Goal: Task Accomplishment & Management: Manage account settings

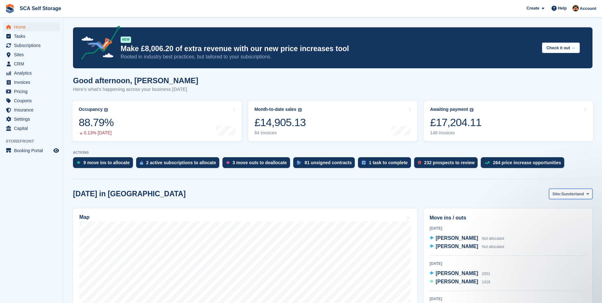
click at [557, 192] on span "Site:" at bounding box center [556, 194] width 9 height 6
click at [540, 223] on link "[GEOGRAPHIC_DATA]" at bounding box center [560, 219] width 57 height 11
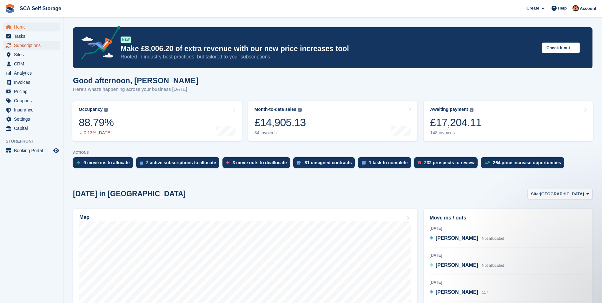
click at [31, 44] on span "Subscriptions" at bounding box center [33, 45] width 38 height 9
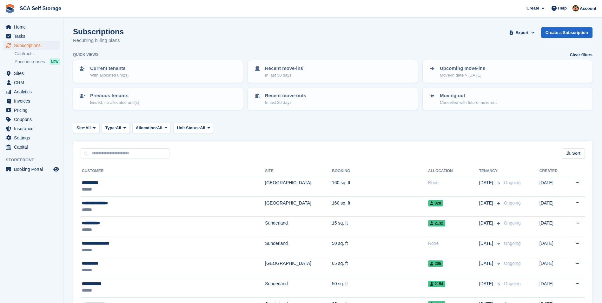
click at [142, 153] on input "text" at bounding box center [125, 153] width 89 height 10
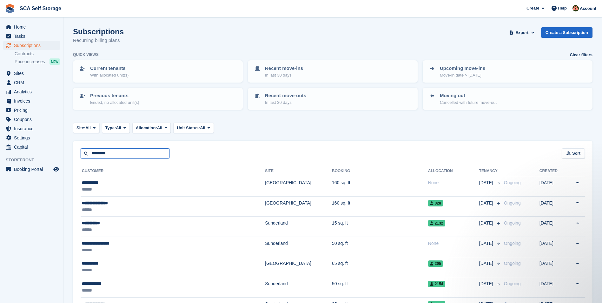
type input "*********"
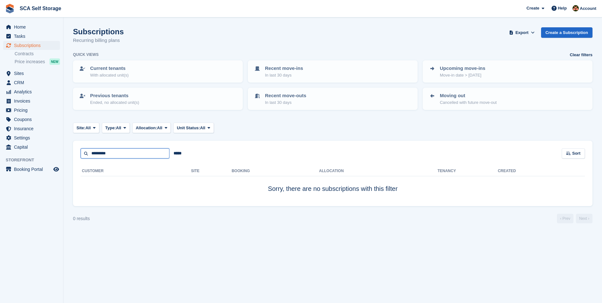
click at [140, 154] on input "*********" at bounding box center [125, 153] width 89 height 10
type input "********"
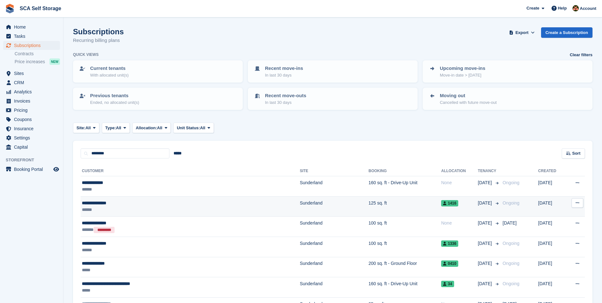
click at [300, 205] on td "Sunderland" at bounding box center [334, 206] width 69 height 20
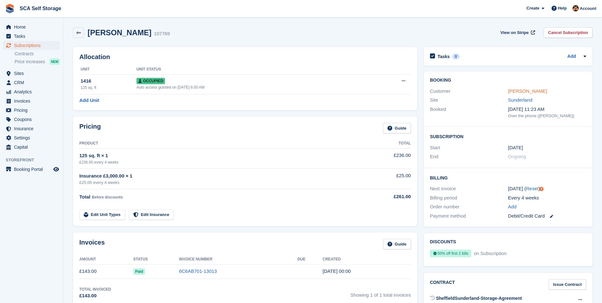
click at [515, 92] on link "[PERSON_NAME]" at bounding box center [527, 90] width 39 height 5
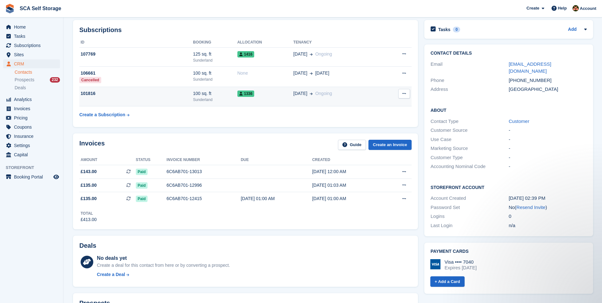
click at [267, 102] on td "1336" at bounding box center [265, 96] width 56 height 19
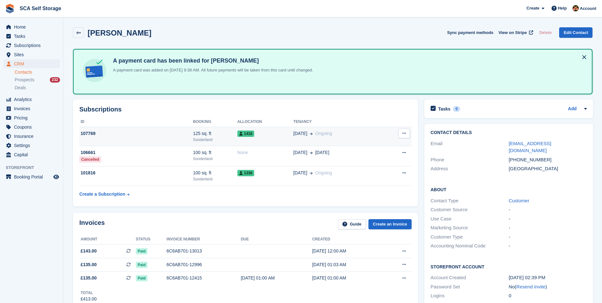
scroll to position [92, 0]
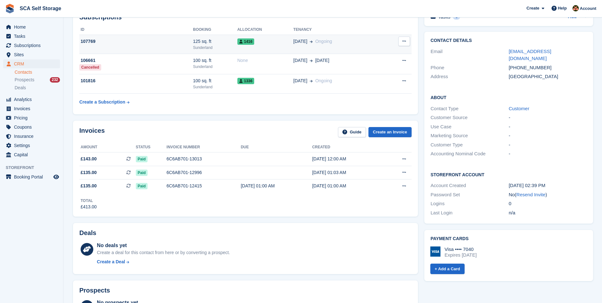
click at [266, 45] on td "1416" at bounding box center [265, 44] width 56 height 19
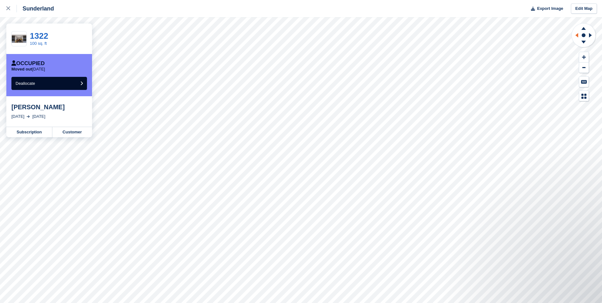
click at [576, 37] on icon at bounding box center [575, 35] width 8 height 16
click at [6, 10] on icon at bounding box center [8, 8] width 4 height 4
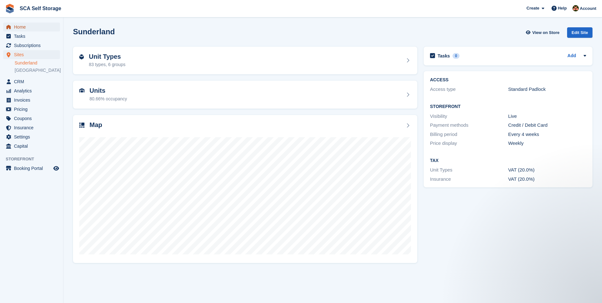
click at [24, 30] on span "Home" at bounding box center [33, 27] width 38 height 9
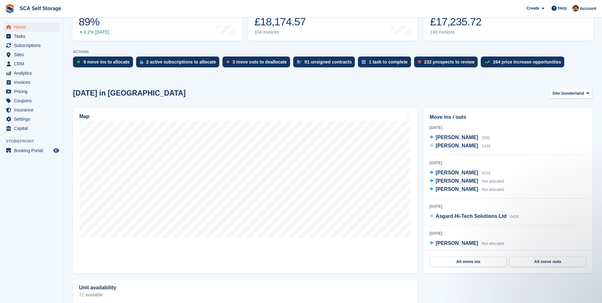
scroll to position [103, 0]
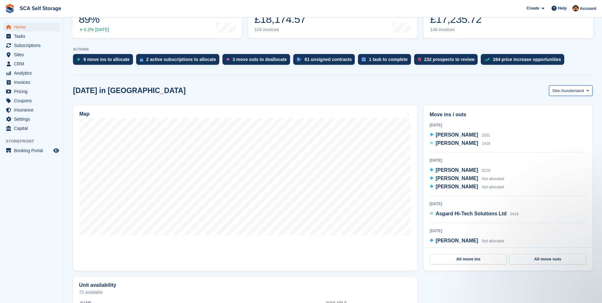
click at [565, 93] on span "Sunderland" at bounding box center [572, 91] width 23 height 6
click at [552, 118] on link "[GEOGRAPHIC_DATA]" at bounding box center [560, 116] width 57 height 11
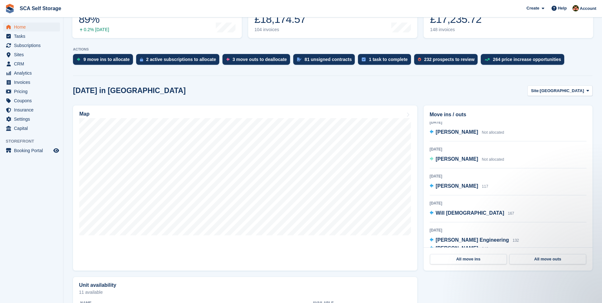
scroll to position [0, 0]
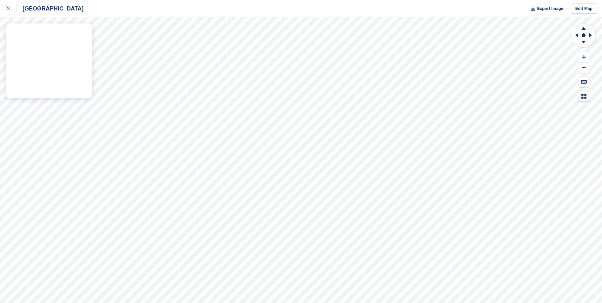
click at [64, 69] on div "Sheffield Export Image Edit Map" at bounding box center [301, 151] width 602 height 303
click at [66, 88] on div "Sheffield Export Image Edit Map" at bounding box center [301, 151] width 602 height 303
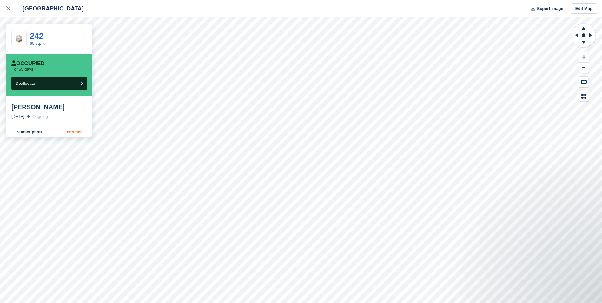
click at [74, 133] on link "Customer" at bounding box center [72, 132] width 40 height 10
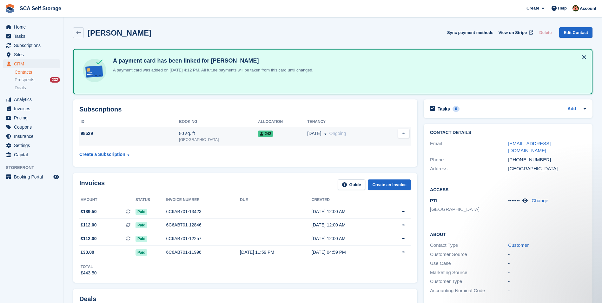
click at [258, 140] on td "242" at bounding box center [282, 136] width 49 height 19
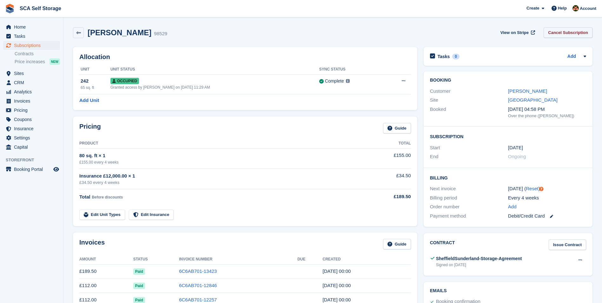
click at [554, 36] on link "Cancel Subscription" at bounding box center [567, 32] width 49 height 10
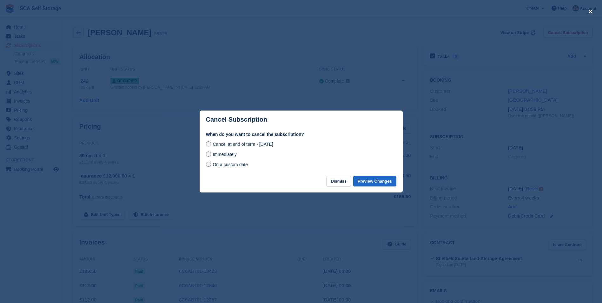
click at [231, 155] on span "Immediately" at bounding box center [224, 154] width 24 height 5
click at [383, 181] on button "Preview Changes" at bounding box center [374, 181] width 43 height 10
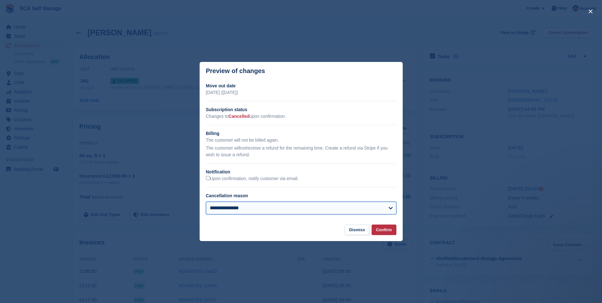
click at [238, 212] on select "**********" at bounding box center [301, 207] width 190 height 13
select select "**********"
click at [206, 202] on select "**********" at bounding box center [301, 207] width 190 height 13
click at [274, 180] on label "Upon confirmation, notify customer via email." at bounding box center [252, 179] width 93 height 6
click at [376, 231] on button "Confirm" at bounding box center [383, 229] width 25 height 10
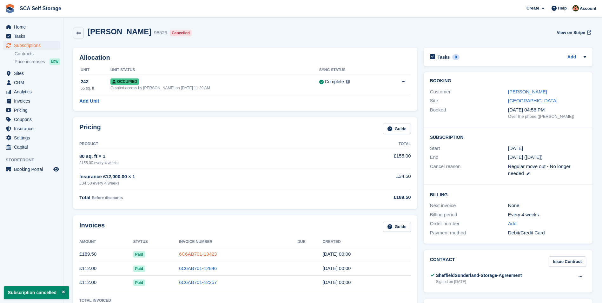
click at [195, 252] on link "6C6AB701-13423" at bounding box center [198, 253] width 38 height 5
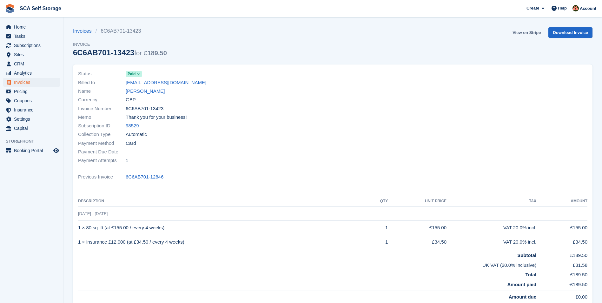
click at [518, 36] on link "View on Stripe" at bounding box center [526, 32] width 33 height 10
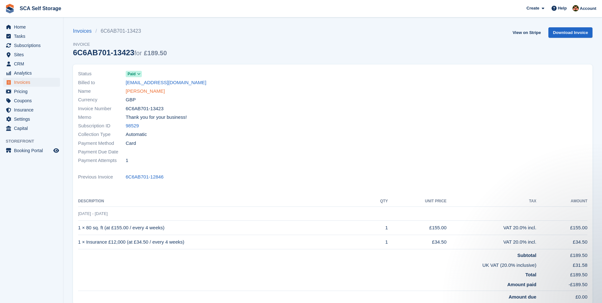
click at [147, 89] on link "Alex Butterell" at bounding box center [145, 91] width 39 height 7
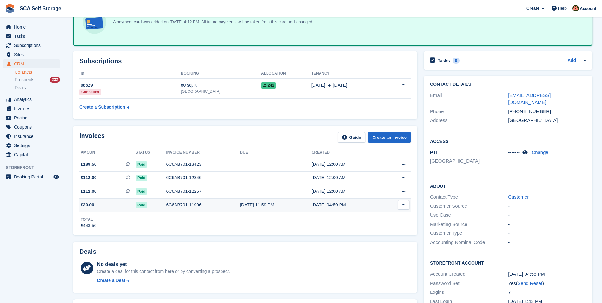
scroll to position [111, 0]
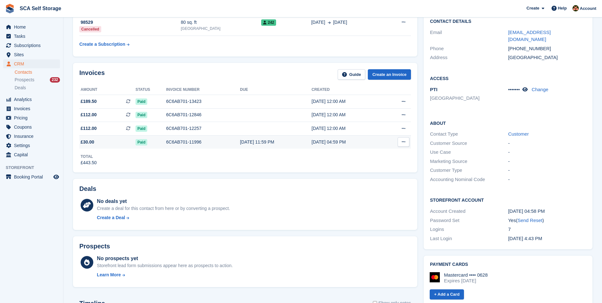
click at [293, 139] on div "28 Jul, 11:59 PM" at bounding box center [276, 142] width 72 height 7
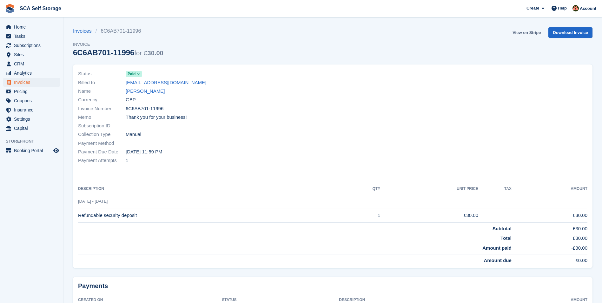
click at [521, 33] on link "View on Stripe" at bounding box center [526, 32] width 33 height 10
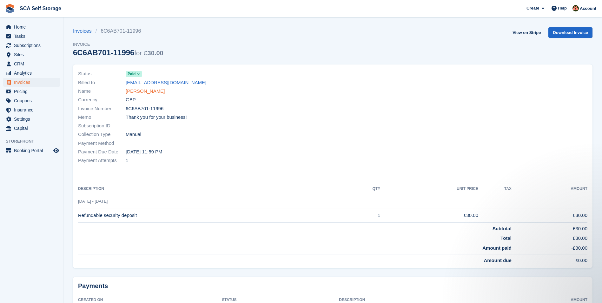
click at [136, 91] on link "Alex Butterell" at bounding box center [145, 91] width 39 height 7
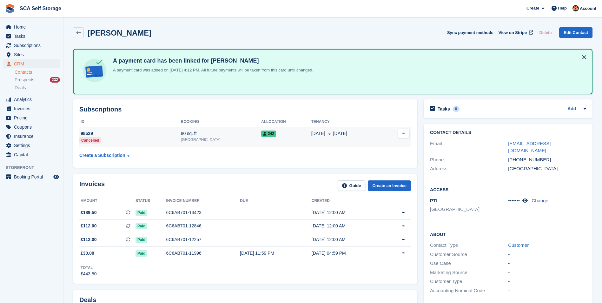
click at [261, 127] on td "242" at bounding box center [286, 137] width 50 height 20
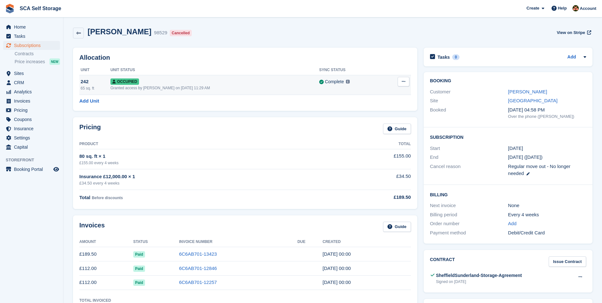
click at [402, 81] on icon at bounding box center [402, 81] width 3 height 4
click at [366, 109] on p "Deallocate" at bounding box center [378, 107] width 55 height 8
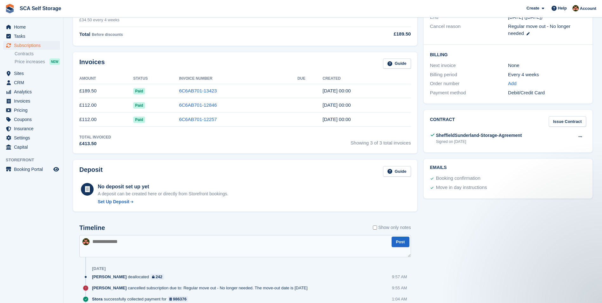
scroll to position [55, 0]
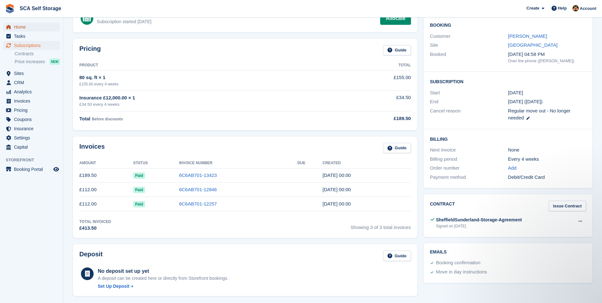
click at [42, 30] on span "Home" at bounding box center [33, 27] width 38 height 9
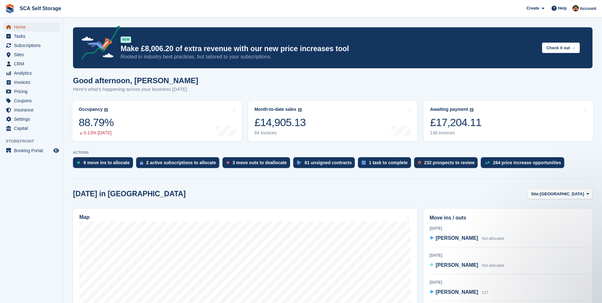
click at [25, 27] on span "Home" at bounding box center [33, 27] width 38 height 9
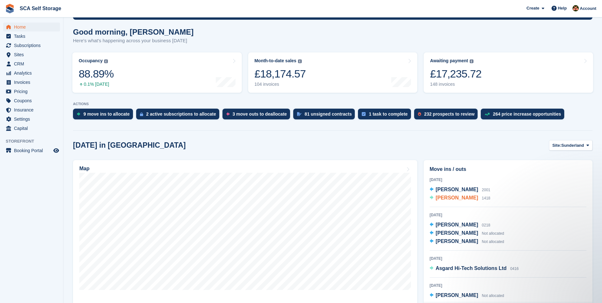
scroll to position [48, 0]
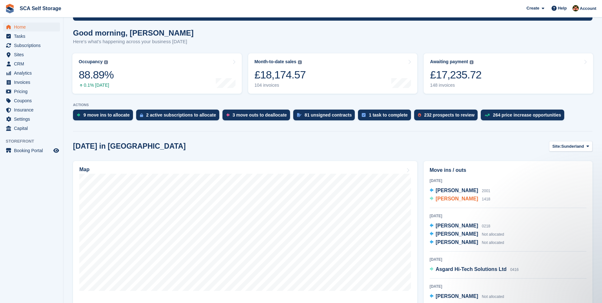
click at [461, 199] on span "[PERSON_NAME]" at bounding box center [456, 198] width 42 height 5
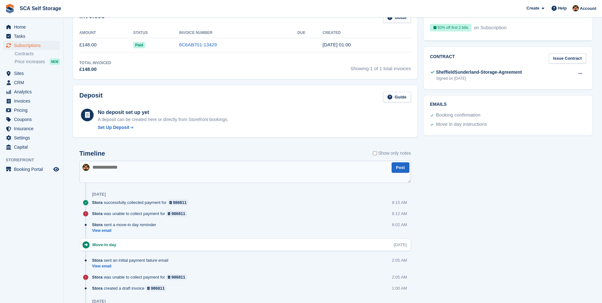
scroll to position [230, 0]
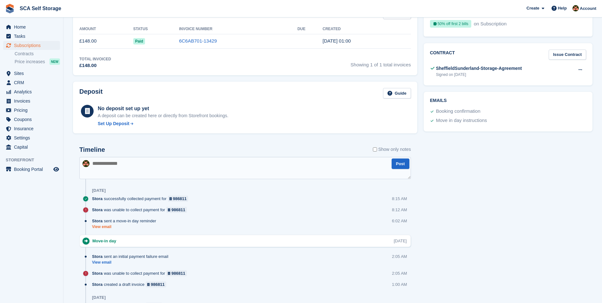
click at [105, 227] on link "View email" at bounding box center [125, 226] width 67 height 5
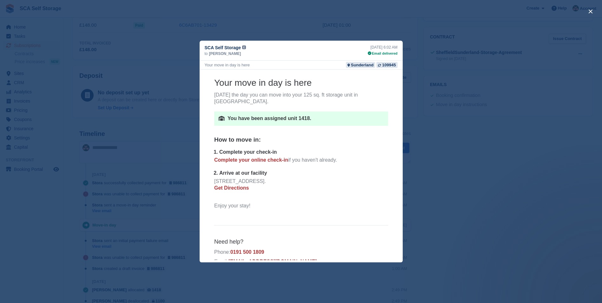
scroll to position [39, 0]
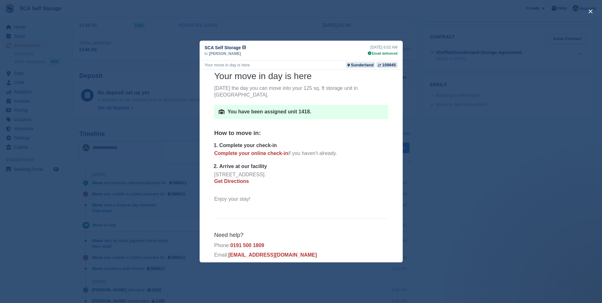
click at [493, 192] on div "close" at bounding box center [301, 151] width 602 height 303
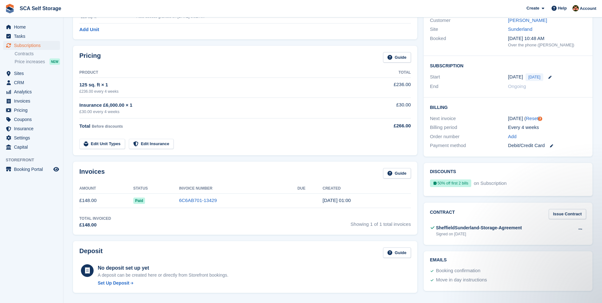
scroll to position [63, 0]
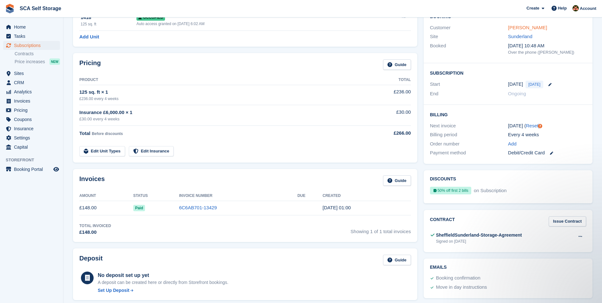
click at [519, 27] on link "Deborah Bilton" at bounding box center [527, 27] width 39 height 5
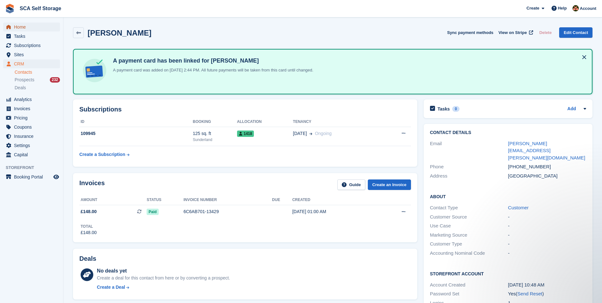
click at [36, 30] on span "Home" at bounding box center [33, 27] width 38 height 9
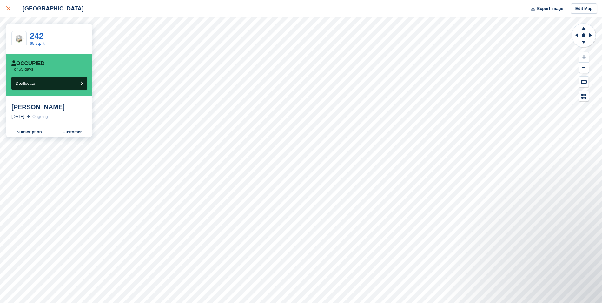
click at [8, 9] on icon at bounding box center [8, 8] width 4 height 4
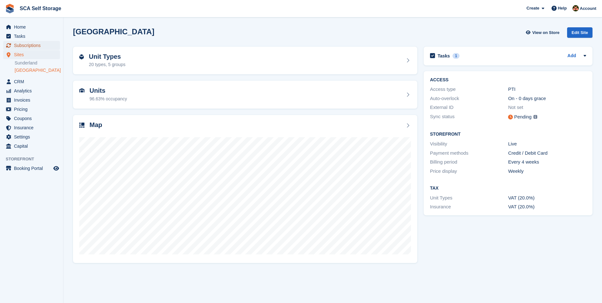
click at [40, 42] on span "Subscriptions" at bounding box center [33, 45] width 38 height 9
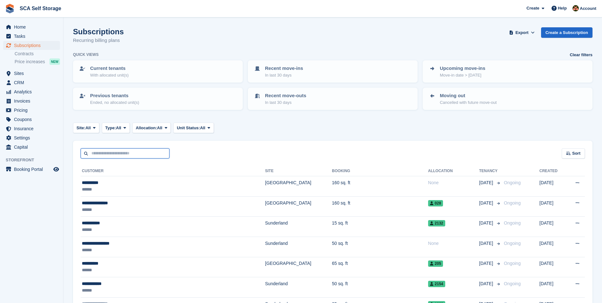
click at [144, 154] on input "text" at bounding box center [125, 153] width 89 height 10
type input "*******"
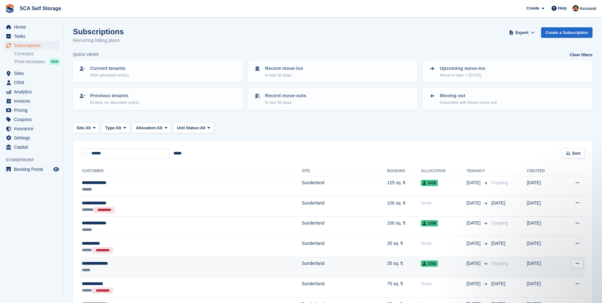
click at [302, 264] on td "Sunderland" at bounding box center [344, 267] width 85 height 20
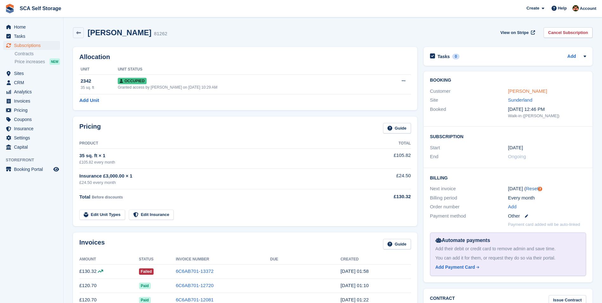
click at [512, 91] on link "[PERSON_NAME]" at bounding box center [527, 90] width 39 height 5
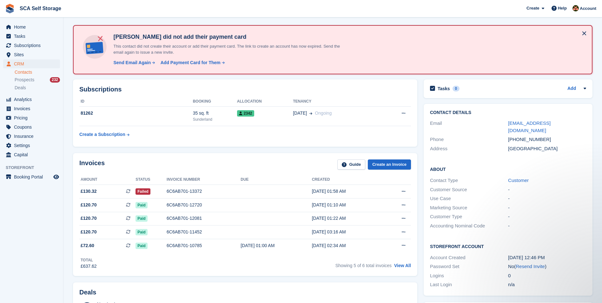
click at [296, 155] on div "Invoices Guide Create an Invoice Amount Status Invoice number Due Created £130.…" at bounding box center [245, 214] width 344 height 123
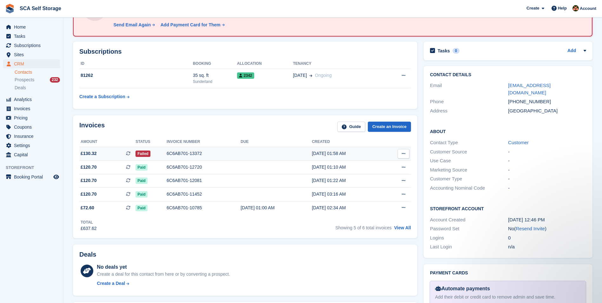
scroll to position [87, 0]
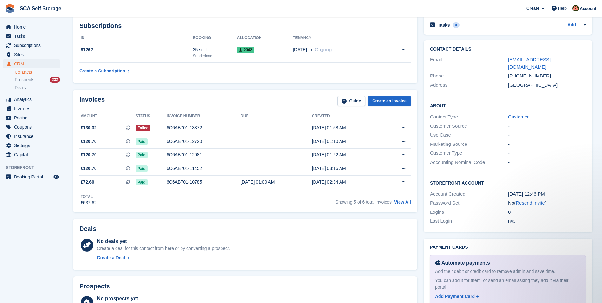
drag, startPoint x: 540, startPoint y: 196, endPoint x: 332, endPoint y: 28, distance: 267.4
click at [540, 200] on link "Resend Invite" at bounding box center [529, 202] width 29 height 5
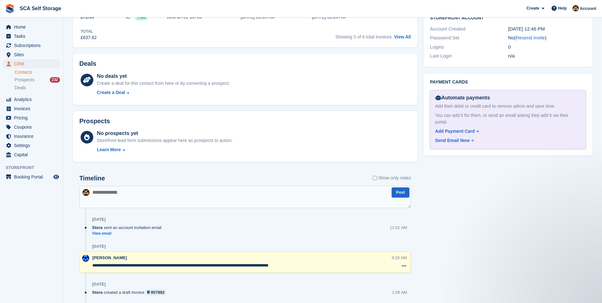
scroll to position [254, 0]
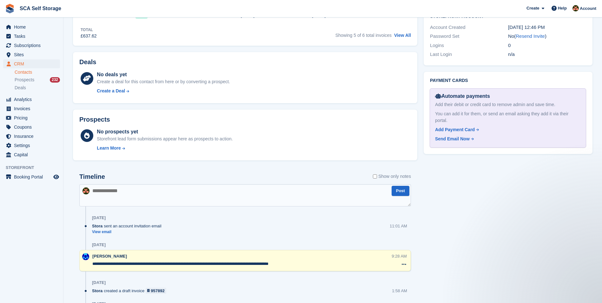
click at [223, 196] on textarea at bounding box center [244, 195] width 331 height 22
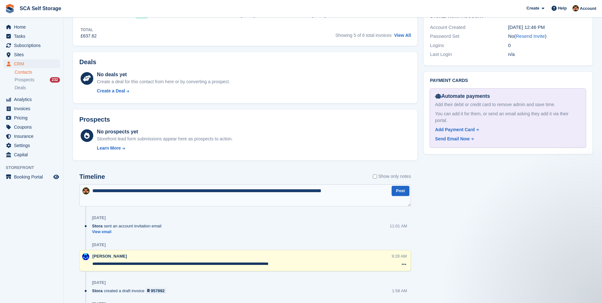
click at [224, 186] on textarea "**********" at bounding box center [244, 195] width 331 height 22
click at [355, 189] on textarea "**********" at bounding box center [244, 195] width 331 height 22
type textarea "**********"
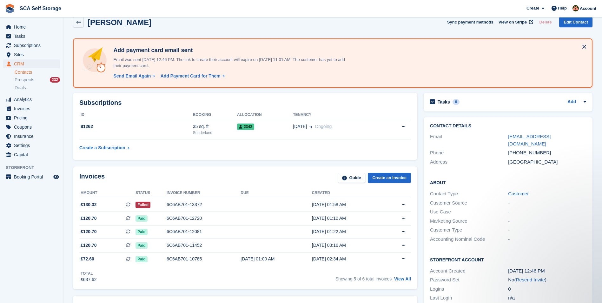
scroll to position [0, 0]
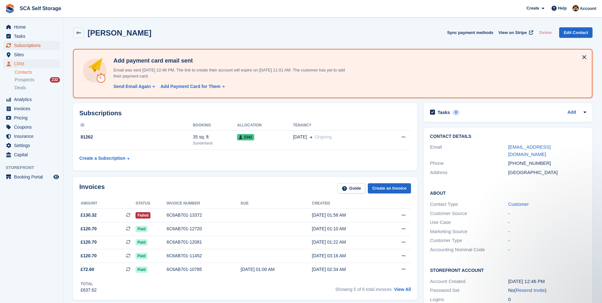
click at [37, 43] on span "Subscriptions" at bounding box center [33, 45] width 38 height 9
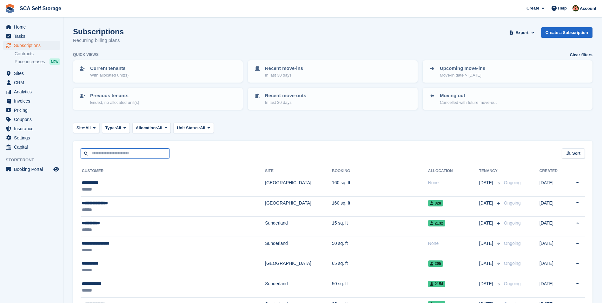
click at [143, 154] on input "text" at bounding box center [125, 153] width 89 height 10
type input "******"
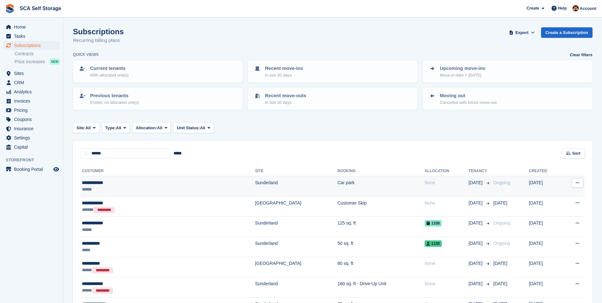
click at [255, 187] on td "Sunderland" at bounding box center [296, 186] width 82 height 20
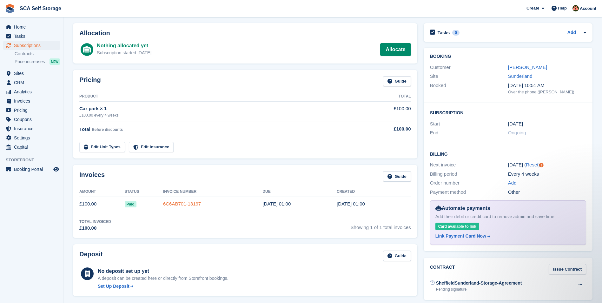
click at [180, 203] on link "6C6AB701-13197" at bounding box center [182, 203] width 38 height 5
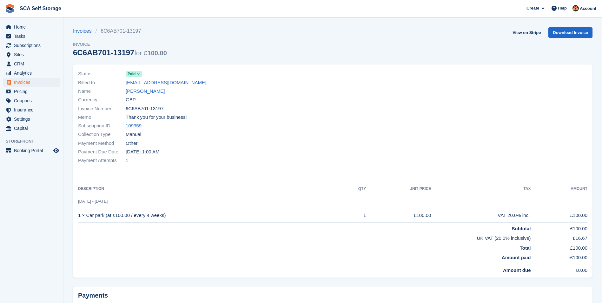
scroll to position [24, 0]
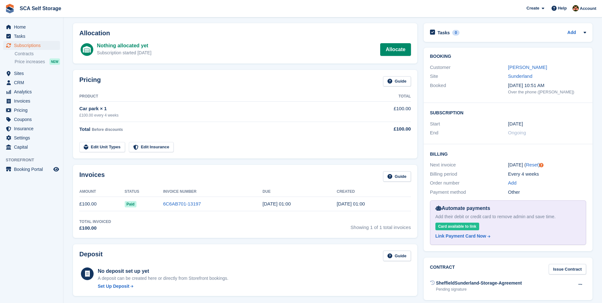
click at [277, 159] on div "Pricing Guide Product Total Car park × 1 £100.00 every 4 weeks £100.00 Total Be…" at bounding box center [245, 114] width 350 height 95
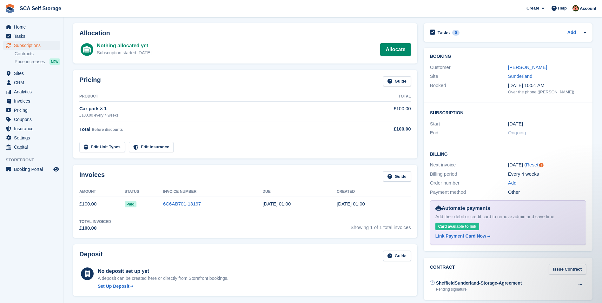
scroll to position [0, 0]
click at [535, 66] on link "Darren Goodey" at bounding box center [527, 66] width 39 height 5
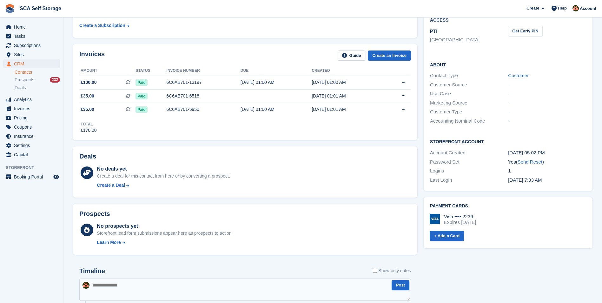
scroll to position [270, 0]
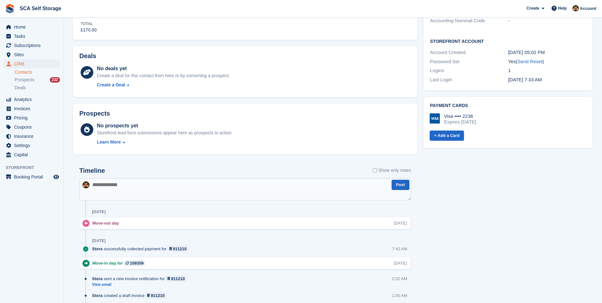
click at [160, 194] on textarea at bounding box center [244, 189] width 331 height 22
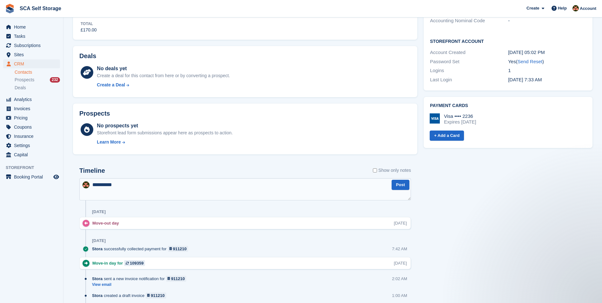
scroll to position [0, 0]
type textarea "**********"
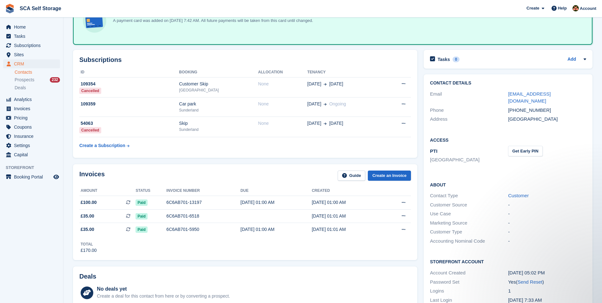
scroll to position [49, 0]
click at [274, 163] on div "Invoices Guide Create an Invoice Amount Status Invoice number Due Created £100.…" at bounding box center [245, 212] width 350 height 102
click at [187, 232] on div "6C6AB701-5950" at bounding box center [203, 229] width 74 height 7
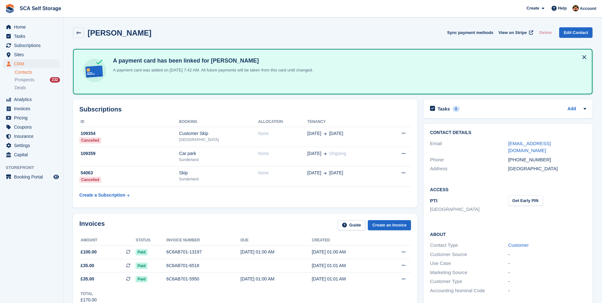
scroll to position [49, 0]
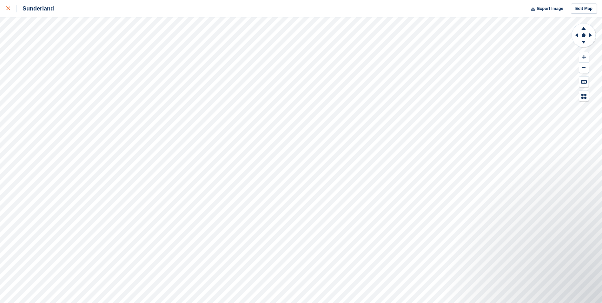
click at [9, 10] on icon at bounding box center [8, 8] width 4 height 4
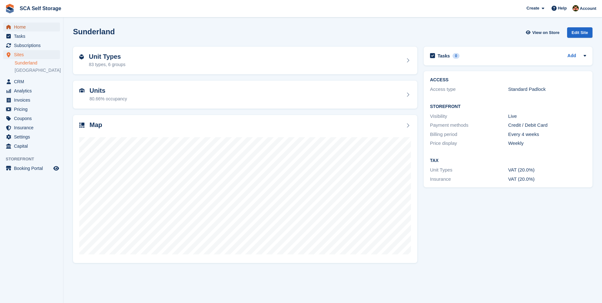
click at [33, 29] on span "Home" at bounding box center [33, 27] width 38 height 9
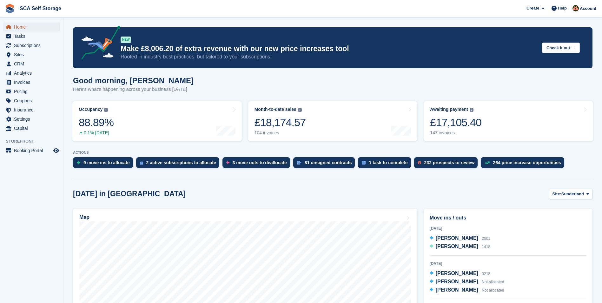
click at [38, 28] on span "Home" at bounding box center [33, 27] width 38 height 9
